Goal: Task Accomplishment & Management: Manage account settings

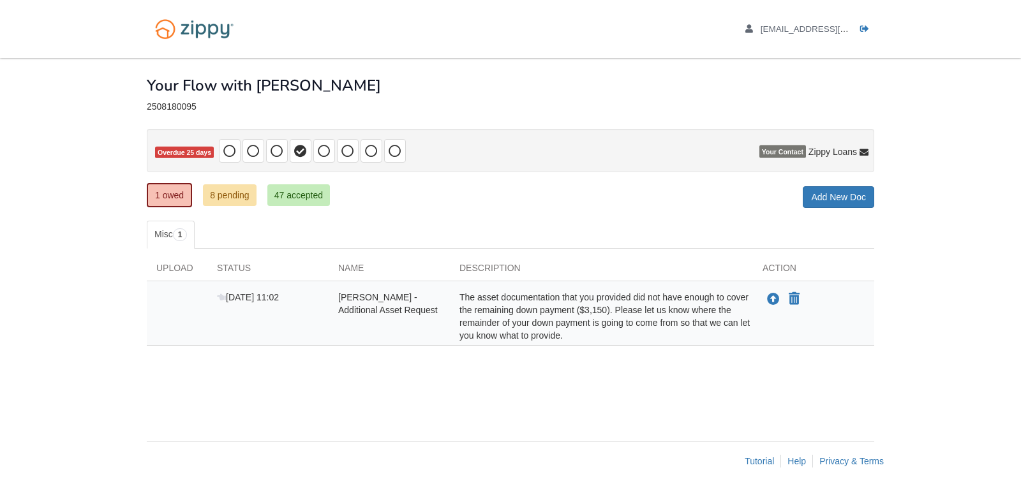
click at [857, 29] on ul "[EMAIL_ADDRESS][DOMAIN_NAME] Logout" at bounding box center [802, 29] width 143 height 12
click at [866, 28] on icon "Log out" at bounding box center [864, 29] width 9 height 9
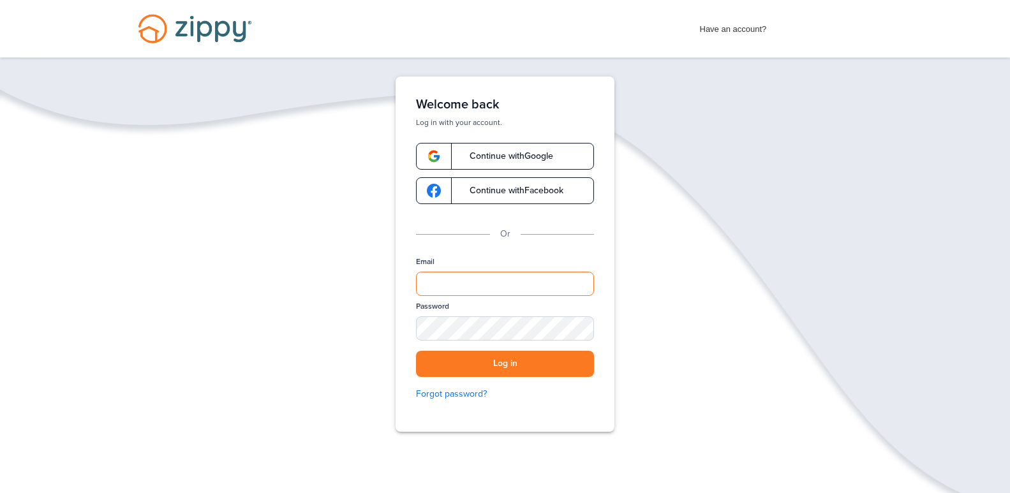
click at [444, 293] on input "Email" at bounding box center [505, 284] width 178 height 24
type input "**********"
click at [416, 351] on button "Log in" at bounding box center [505, 364] width 178 height 26
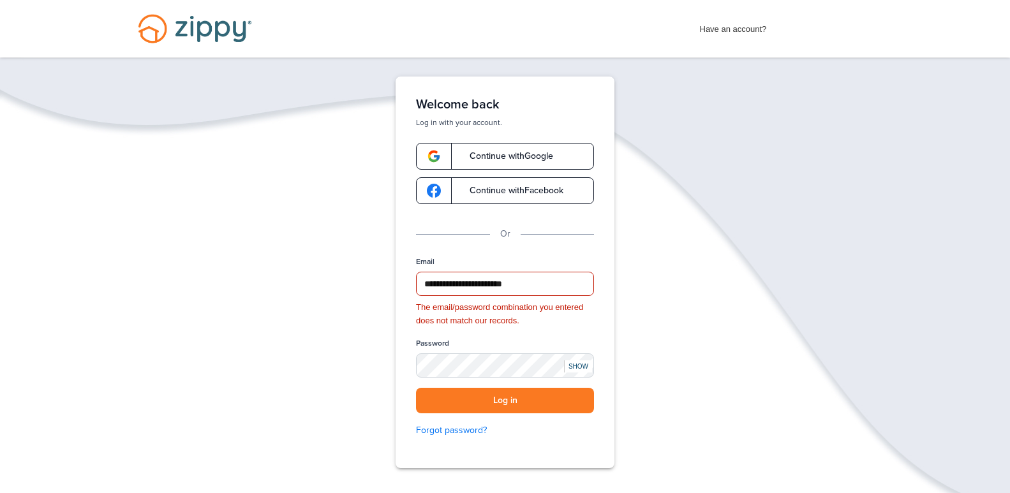
click at [575, 371] on div "SHOW" at bounding box center [578, 367] width 28 height 12
click at [508, 407] on button "Log in" at bounding box center [505, 401] width 178 height 26
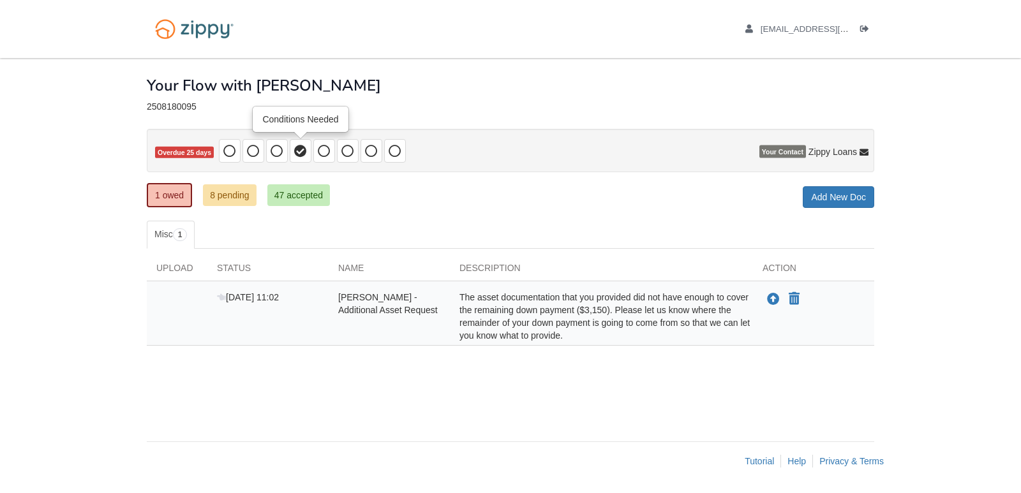
click at [292, 155] on span at bounding box center [301, 151] width 22 height 24
